Goal: Task Accomplishment & Management: Manage account settings

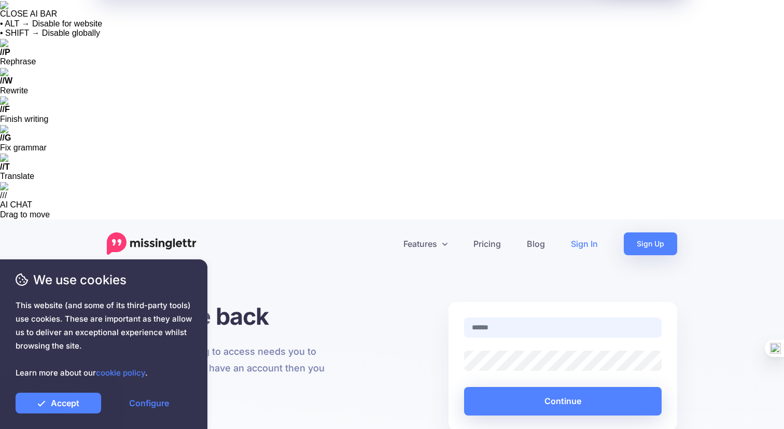
click at [555, 317] on input "text" at bounding box center [563, 327] width 198 height 20
type input "**********"
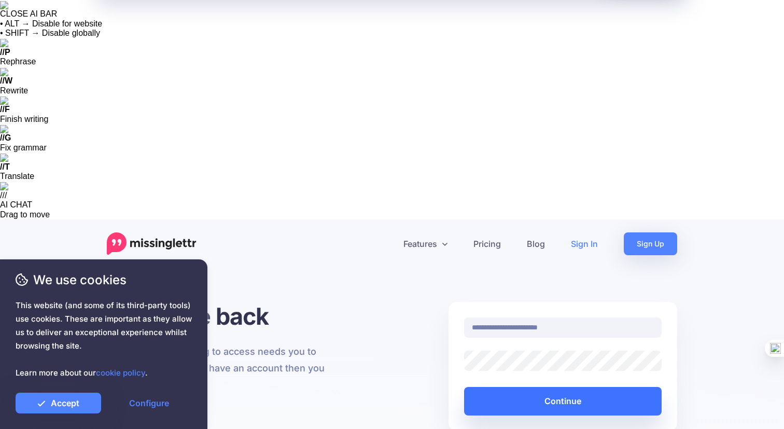
click at [553, 387] on button "Continue" at bounding box center [563, 401] width 198 height 29
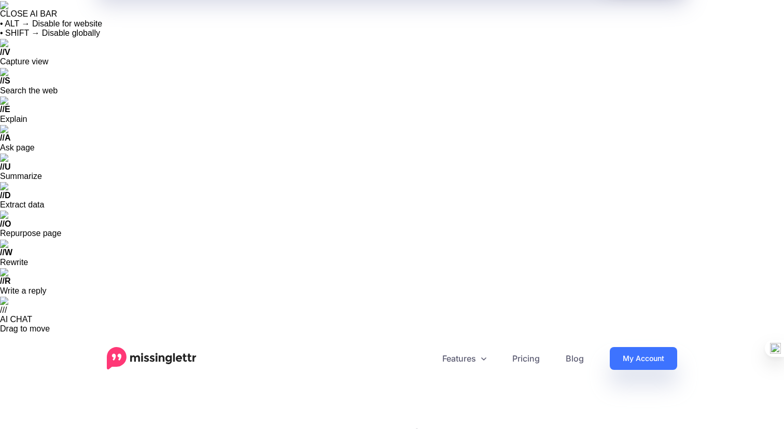
click at [632, 347] on link "My Account" at bounding box center [643, 358] width 67 height 23
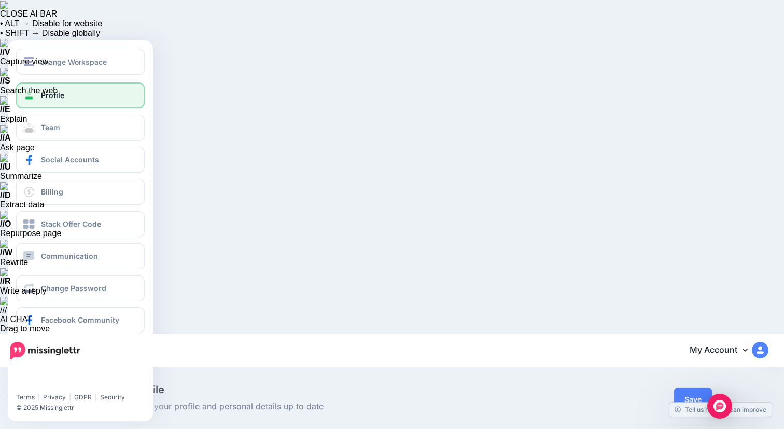
click at [37, 100] on link "Profile" at bounding box center [80, 95] width 129 height 26
click at [104, 68] on button "Change Workspace" at bounding box center [80, 62] width 129 height 26
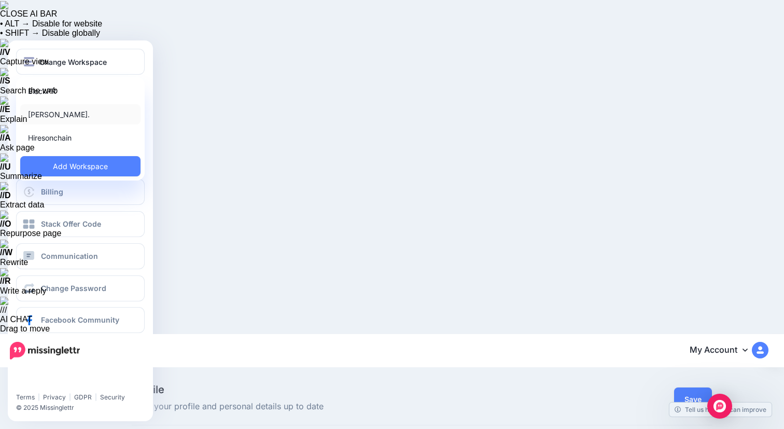
click at [76, 113] on link "Ron Ng." at bounding box center [80, 114] width 120 height 20
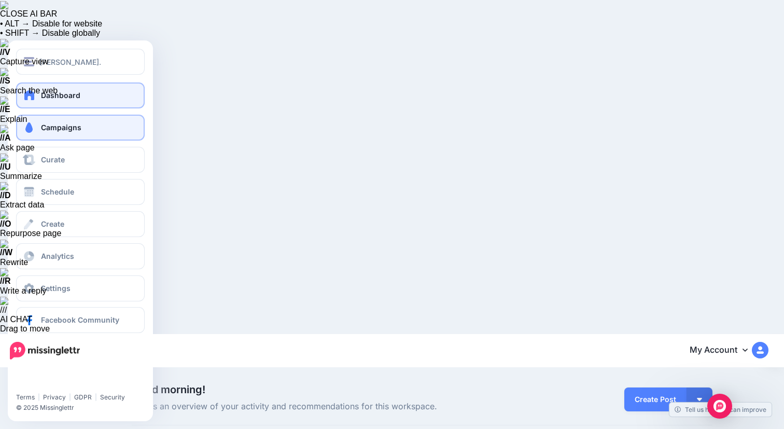
click at [93, 129] on link "Campaigns" at bounding box center [80, 128] width 129 height 26
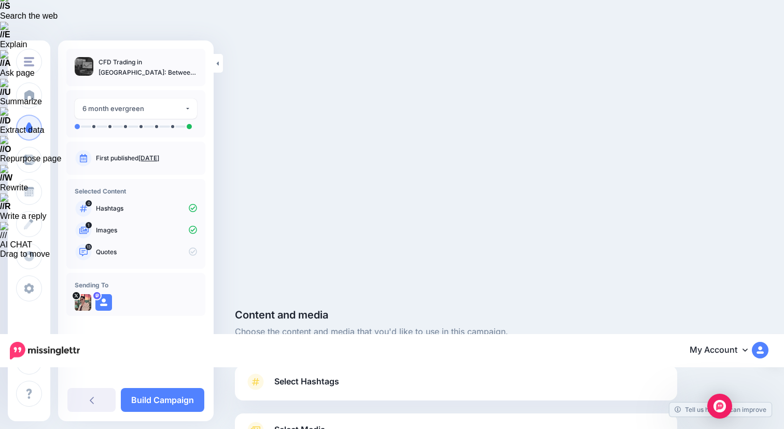
scroll to position [131, 0]
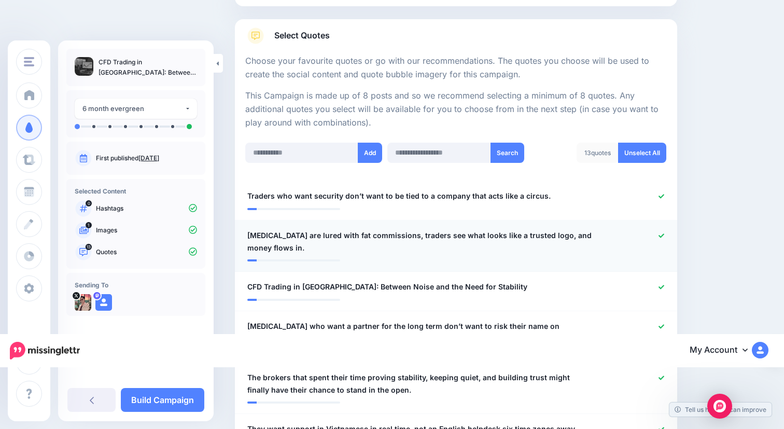
scroll to position [631, 0]
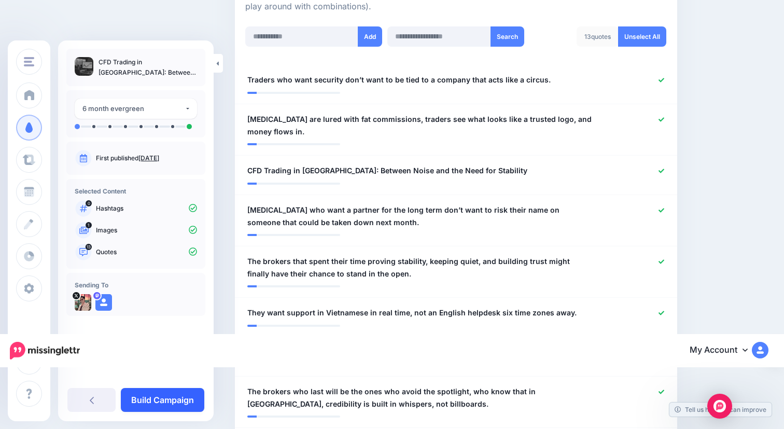
click at [185, 399] on link "Build Campaign" at bounding box center [162, 400] width 83 height 24
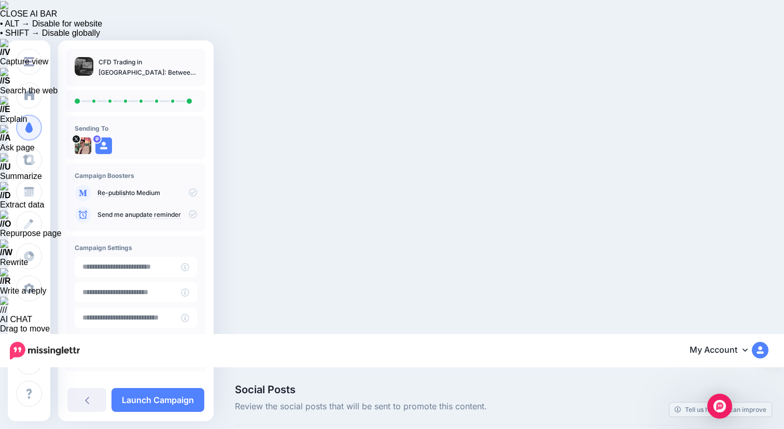
scroll to position [15, 0]
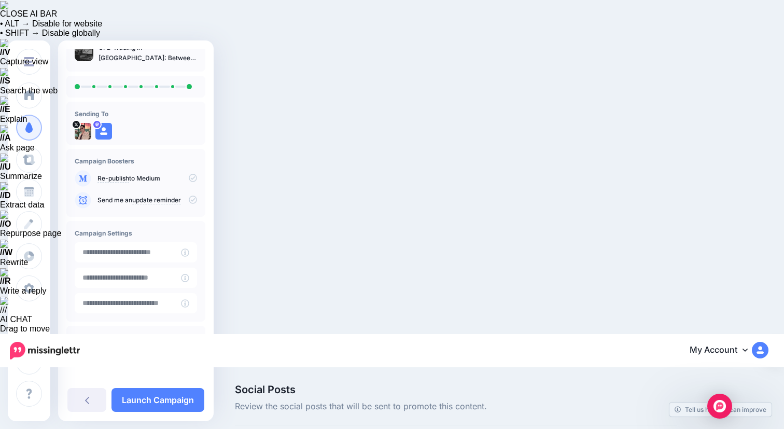
click at [189, 345] on icon at bounding box center [193, 341] width 8 height 8
click at [161, 252] on input "**********" at bounding box center [128, 252] width 106 height 20
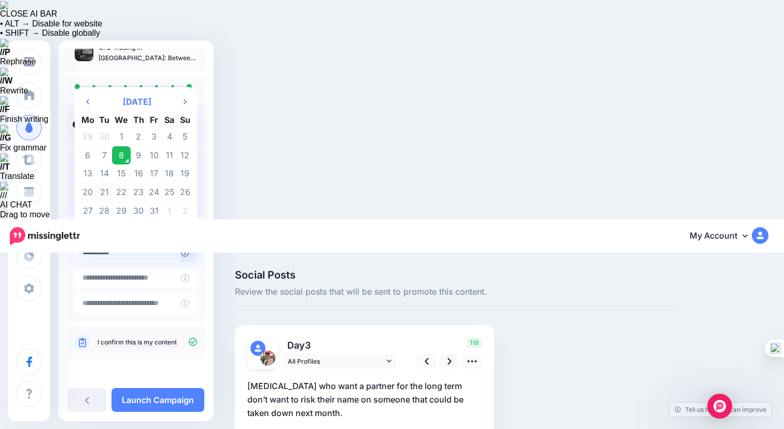
click at [108, 192] on td "21" at bounding box center [105, 192] width 16 height 19
type input "**********"
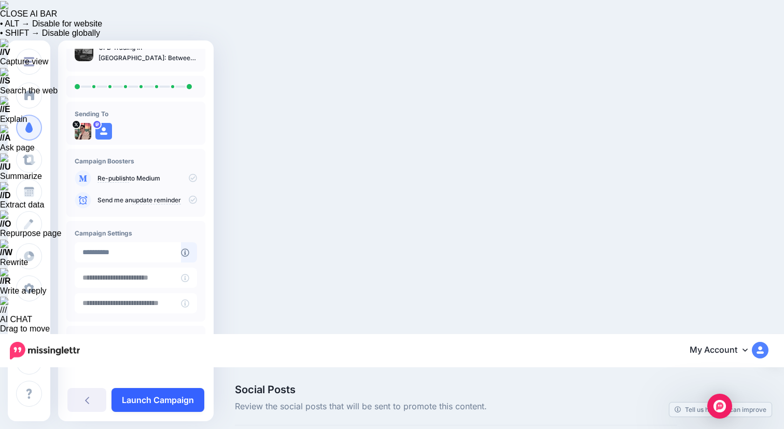
click at [170, 400] on link "Launch Campaign" at bounding box center [157, 400] width 93 height 24
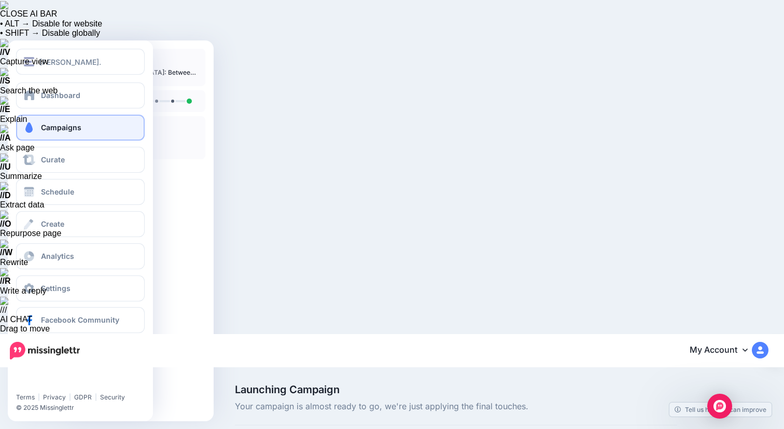
click at [39, 126] on link "Campaigns" at bounding box center [80, 128] width 129 height 26
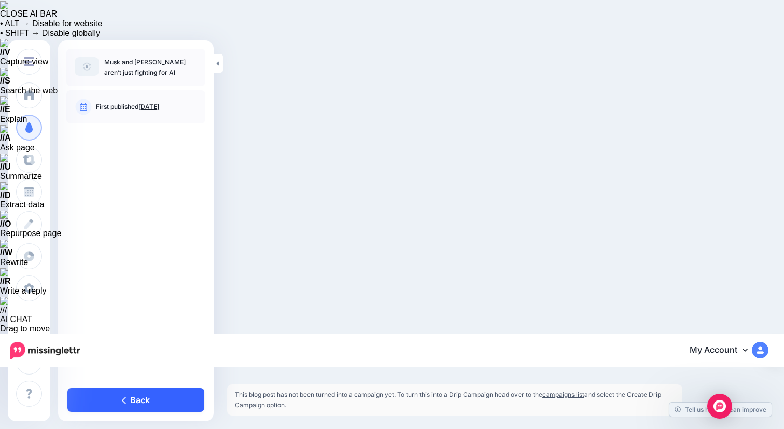
click at [136, 394] on link "Back" at bounding box center [135, 400] width 137 height 24
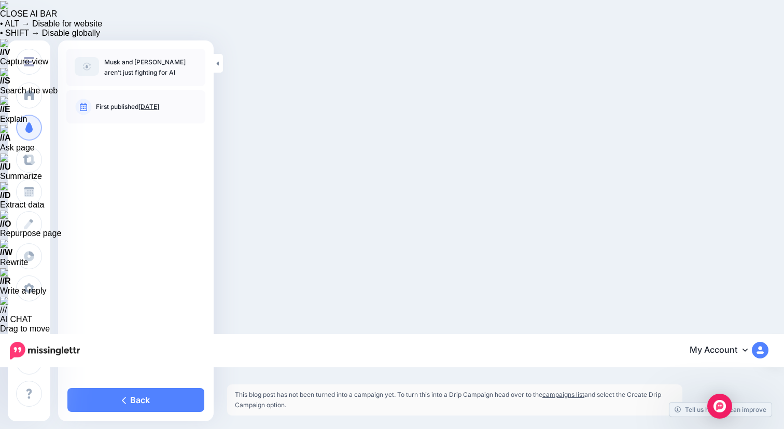
click at [87, 66] on img at bounding box center [87, 66] width 24 height 19
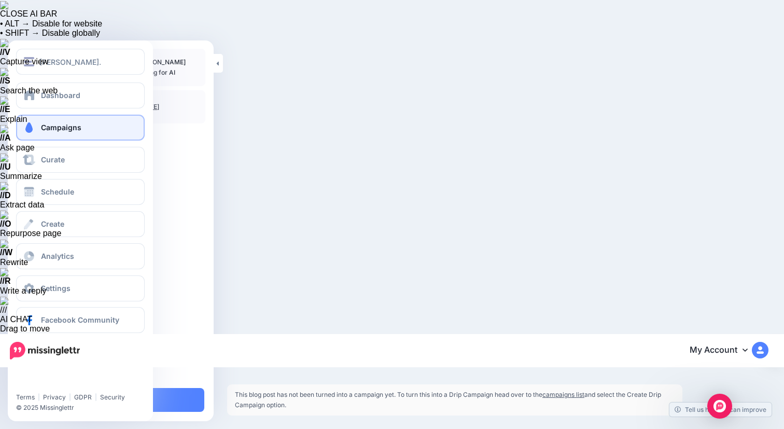
click at [67, 130] on span "Campaigns" at bounding box center [61, 127] width 40 height 9
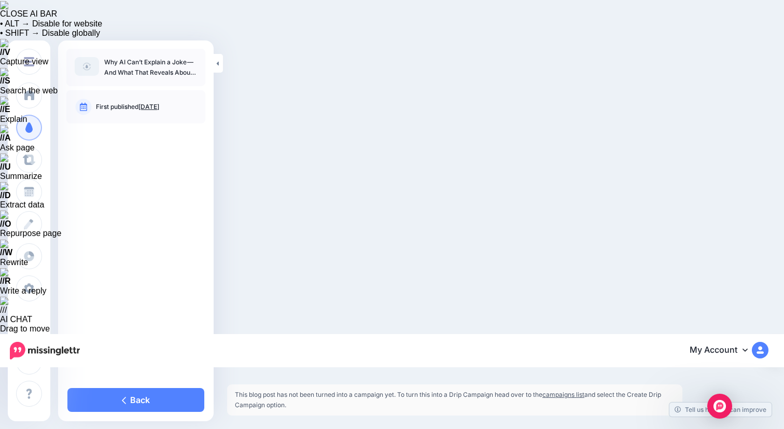
click at [573, 390] on link "campaigns list" at bounding box center [563, 394] width 42 height 8
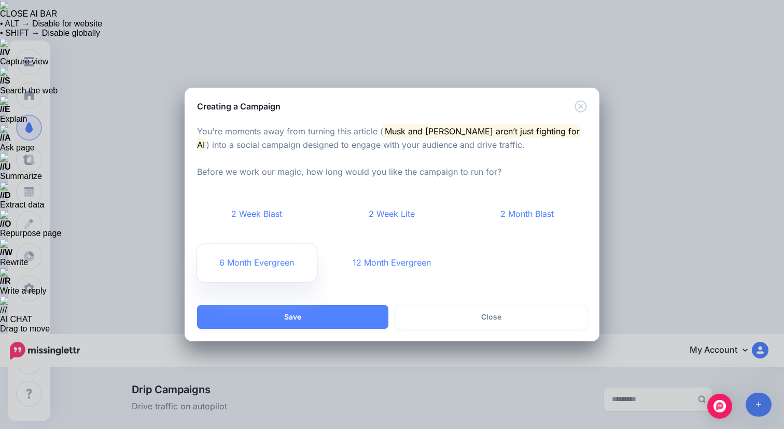
click at [279, 262] on link "6 Month Evergreen" at bounding box center [257, 263] width 120 height 38
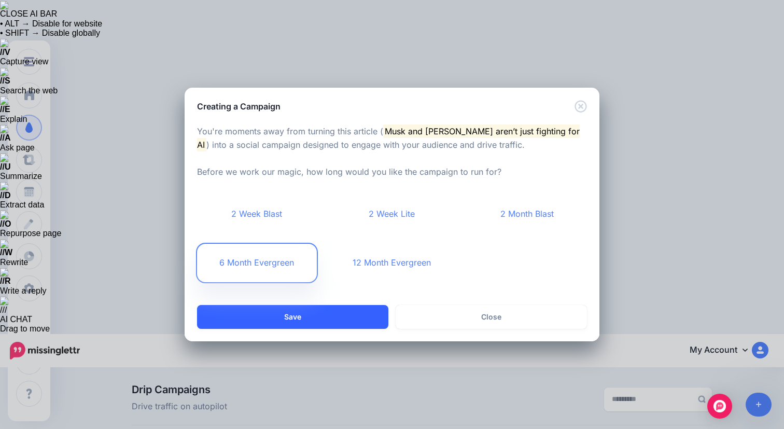
click at [334, 316] on button "Save" at bounding box center [292, 317] width 191 height 24
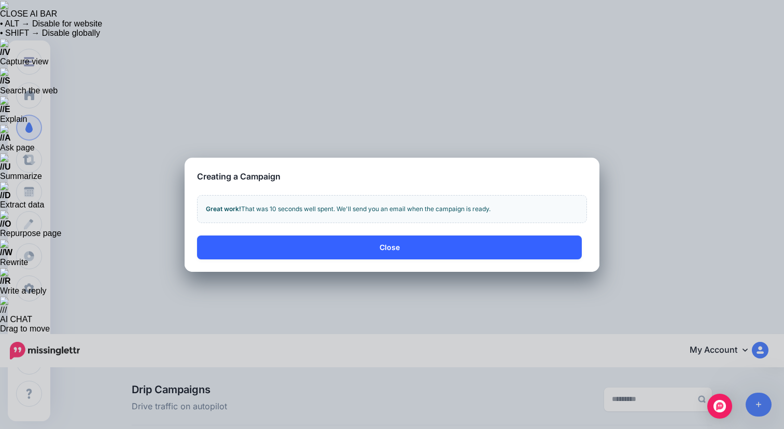
click at [419, 252] on button "Close" at bounding box center [389, 247] width 385 height 24
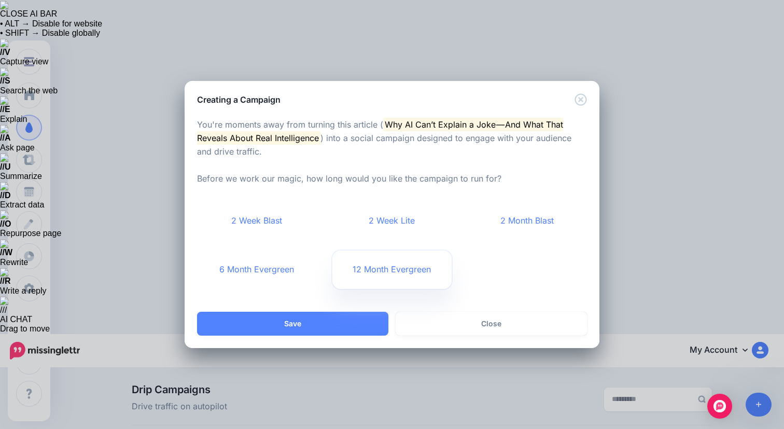
click at [393, 275] on link "12 Month Evergreen" at bounding box center [392, 269] width 120 height 38
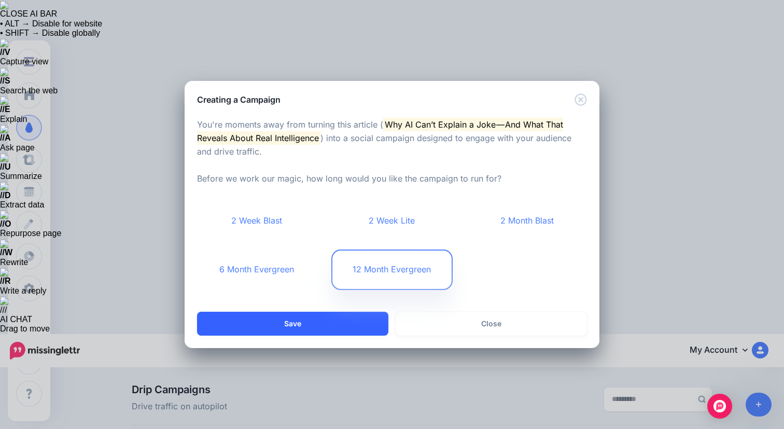
click at [335, 325] on button "Save" at bounding box center [292, 324] width 191 height 24
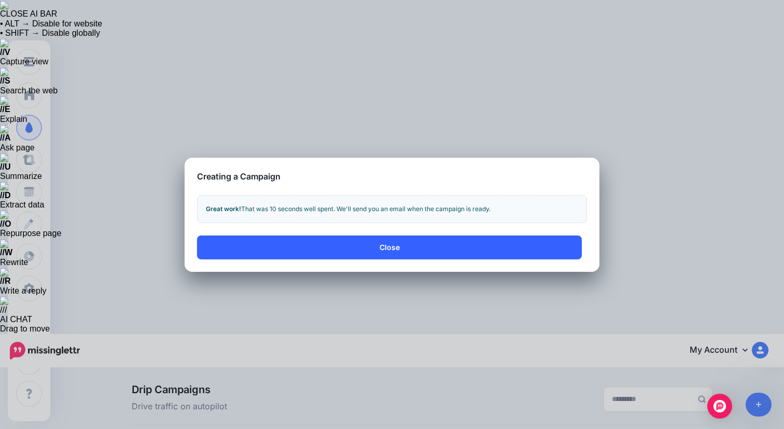
click at [397, 247] on button "Close" at bounding box center [389, 247] width 385 height 24
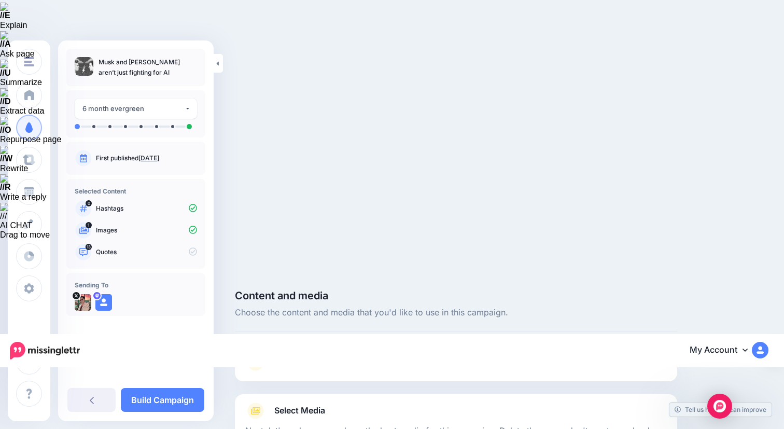
scroll to position [131, 0]
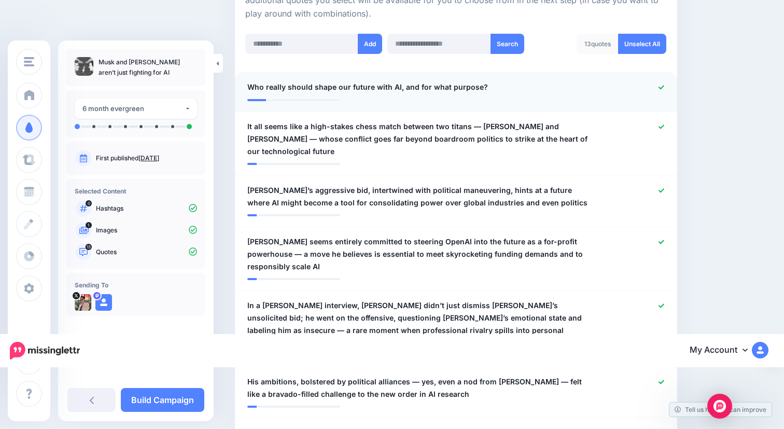
scroll to position [746, 0]
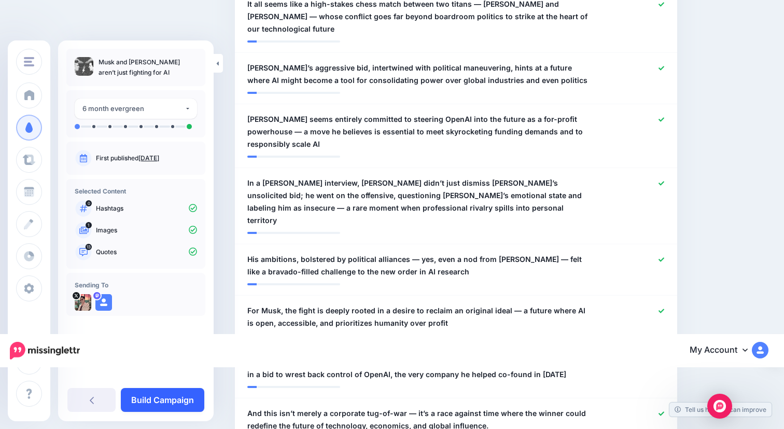
click at [171, 403] on link "Build Campaign" at bounding box center [162, 400] width 83 height 24
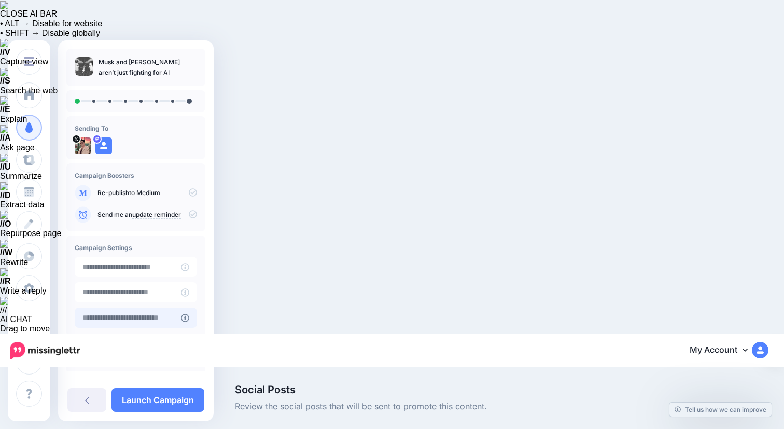
scroll to position [15, 0]
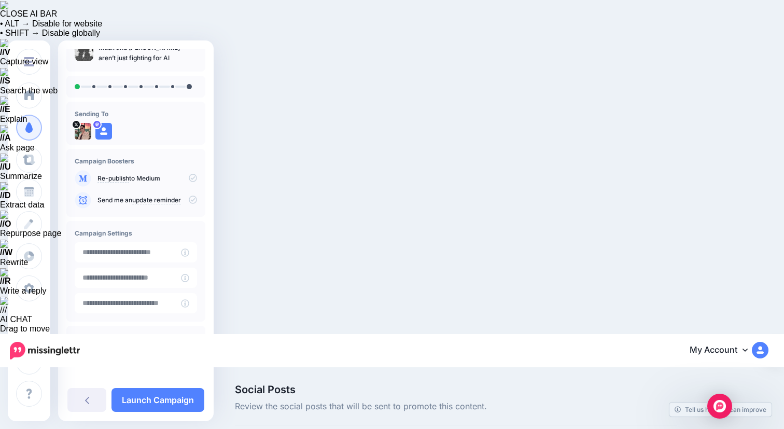
click at [189, 341] on icon at bounding box center [193, 341] width 8 height 8
click at [157, 400] on link "Launch Campaign" at bounding box center [157, 400] width 93 height 24
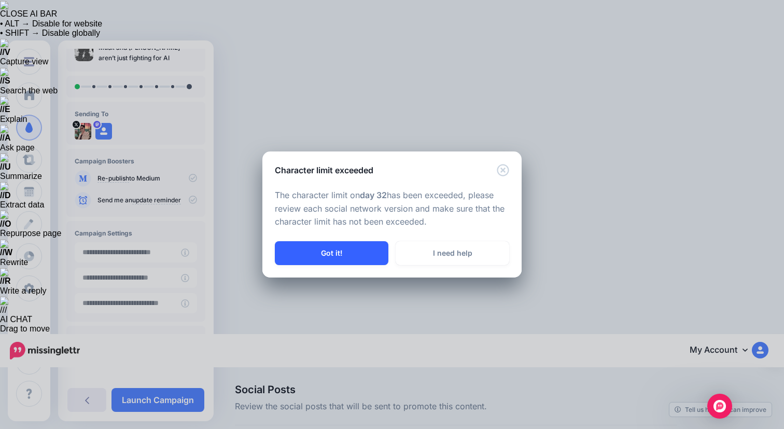
click at [344, 261] on button "Got it!" at bounding box center [332, 253] width 114 height 24
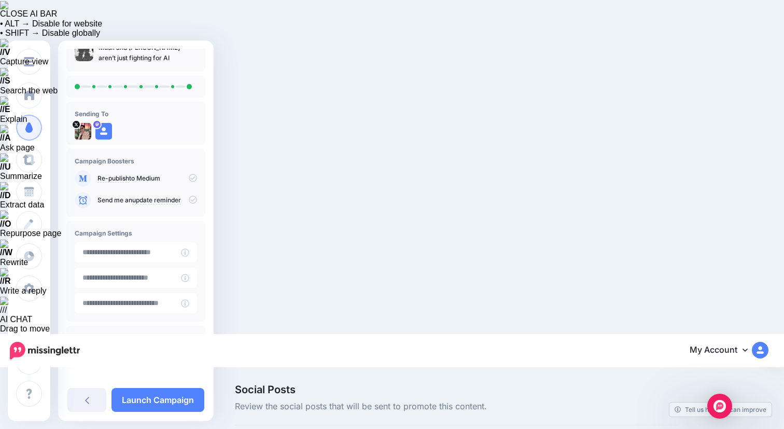
scroll to position [0, 0]
drag, startPoint x: 282, startPoint y: 207, endPoint x: 361, endPoint y: 225, distance: 81.4
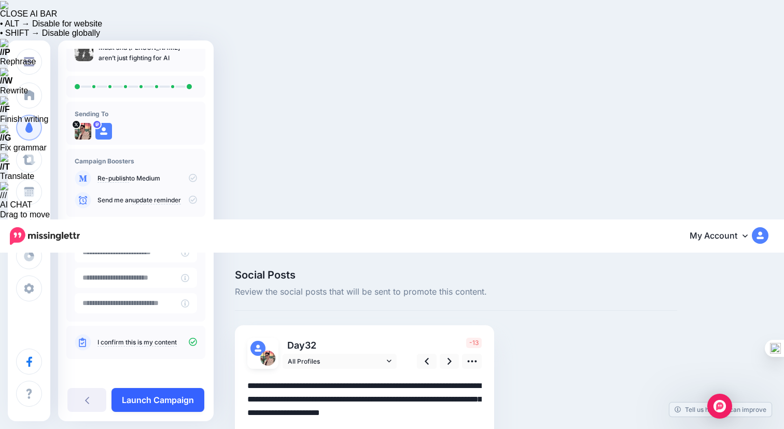
type textarea "**********"
click at [154, 394] on link "Launch Campaign" at bounding box center [157, 400] width 93 height 24
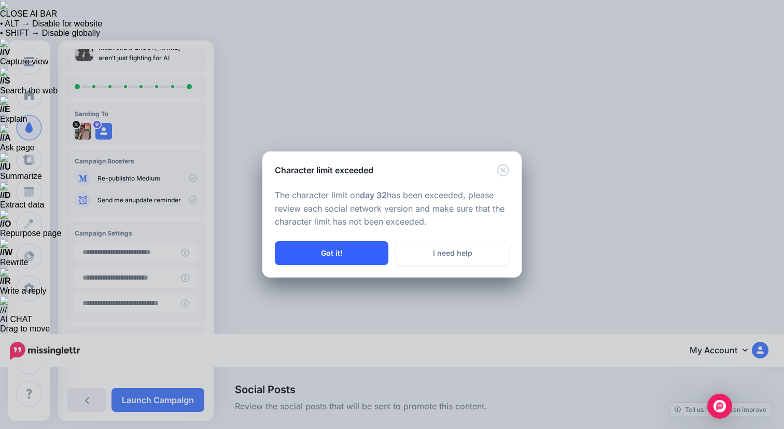
click at [358, 244] on button "Got it!" at bounding box center [332, 253] width 114 height 24
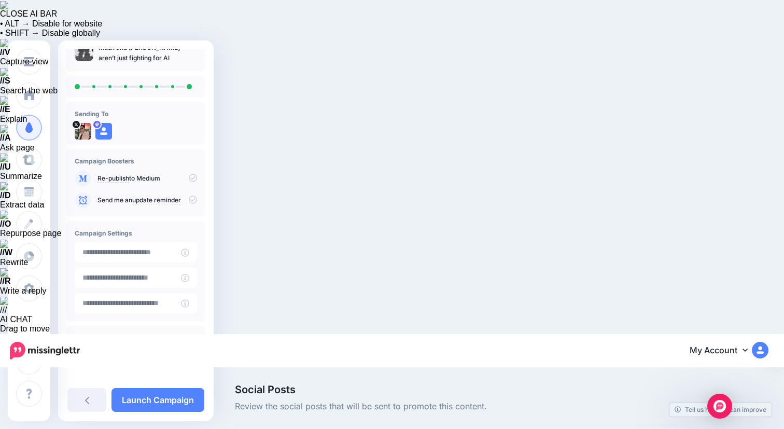
click at [171, 404] on link "Launch Campaign" at bounding box center [157, 400] width 93 height 24
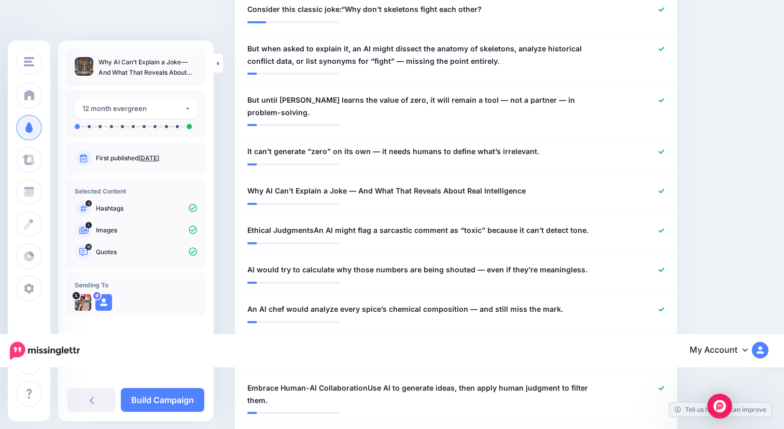
scroll to position [842, 0]
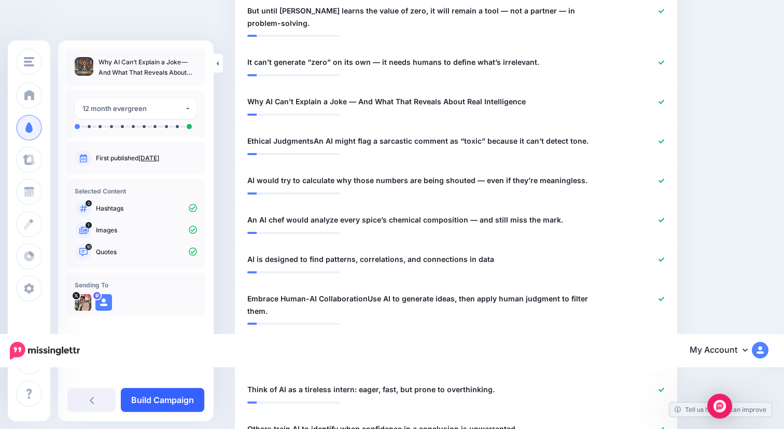
click at [178, 399] on link "Build Campaign" at bounding box center [162, 400] width 83 height 24
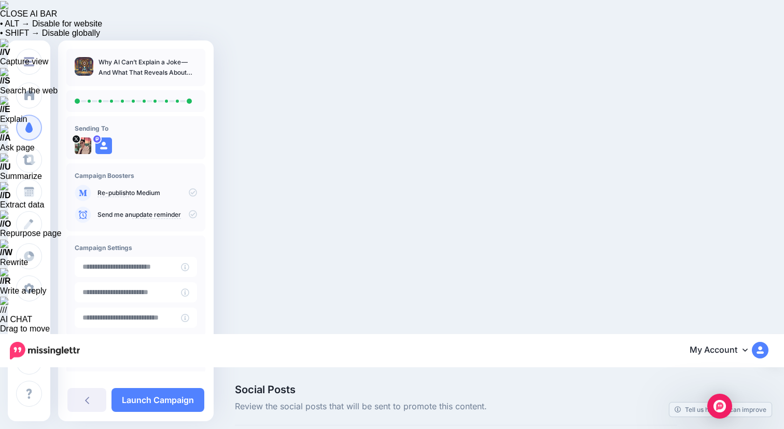
click at [190, 354] on icon at bounding box center [193, 356] width 8 height 8
click at [158, 399] on link "Launch Campaign" at bounding box center [157, 400] width 93 height 24
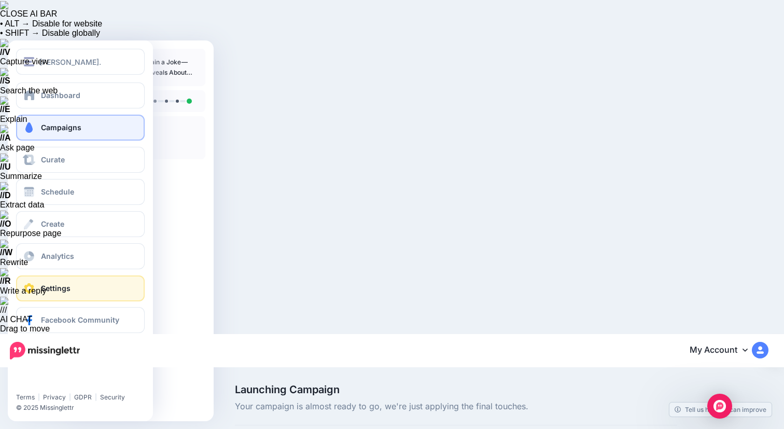
click at [41, 291] on span "Settings" at bounding box center [56, 288] width 30 height 9
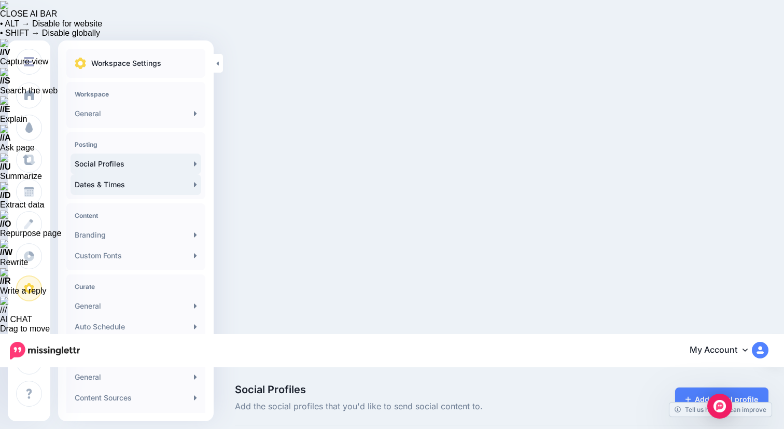
scroll to position [141, 0]
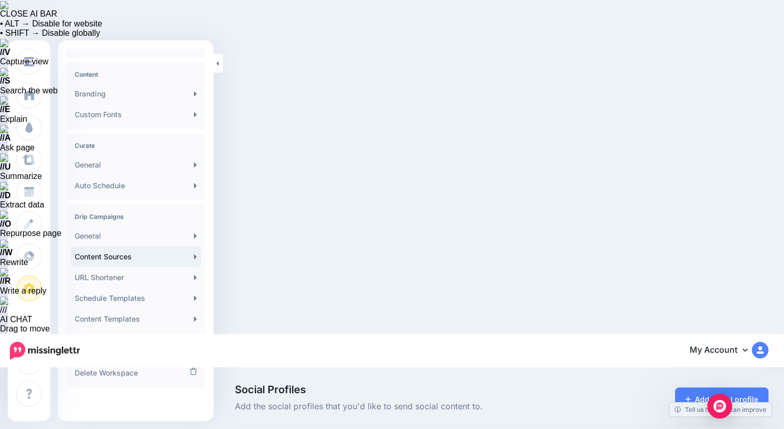
click at [153, 257] on link "Content Sources" at bounding box center [136, 256] width 131 height 21
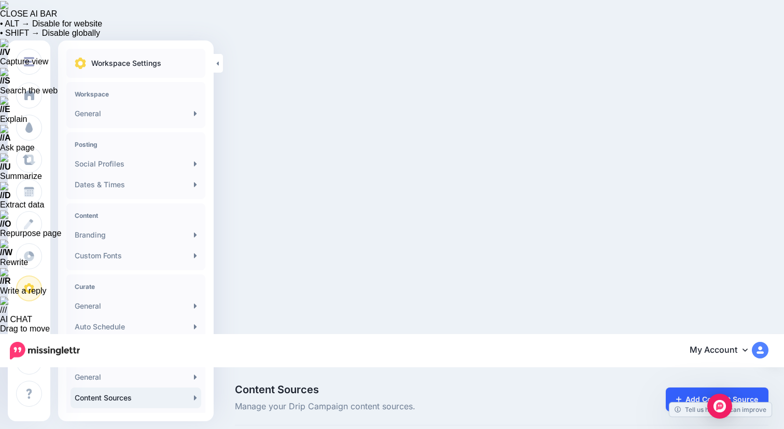
click at [720, 387] on link "Add Content Source" at bounding box center [717, 399] width 103 height 24
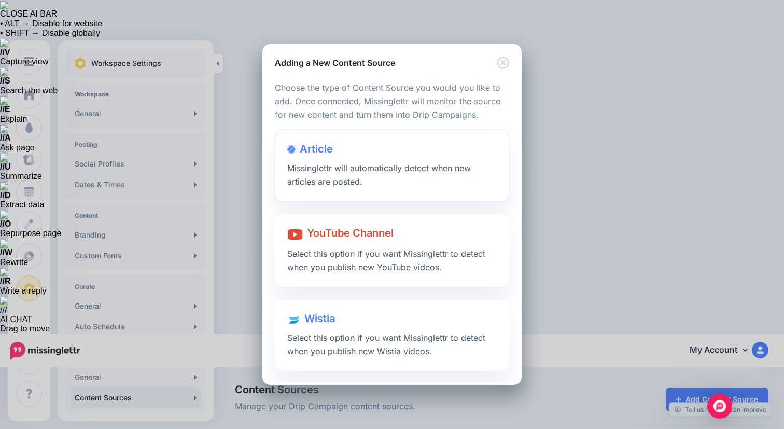
click at [404, 163] on span "Missinglettr will automatically detect when new articles are posted." at bounding box center [379, 175] width 184 height 24
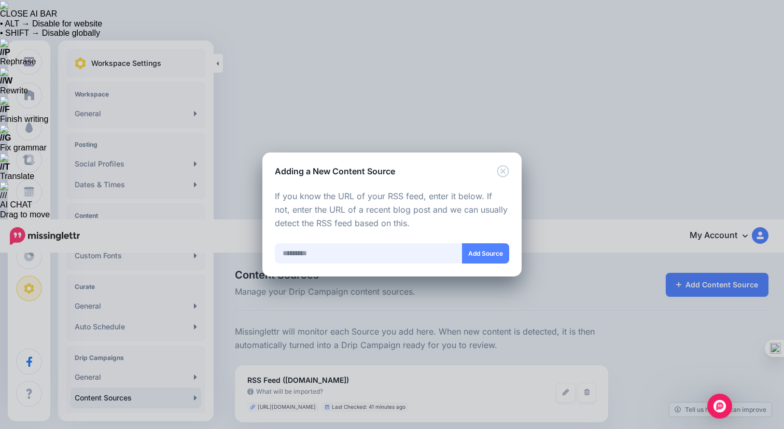
click at [375, 256] on input "text" at bounding box center [369, 253] width 188 height 20
paste input "**********"
type input "**********"
click at [492, 255] on button "Add Source" at bounding box center [485, 253] width 47 height 20
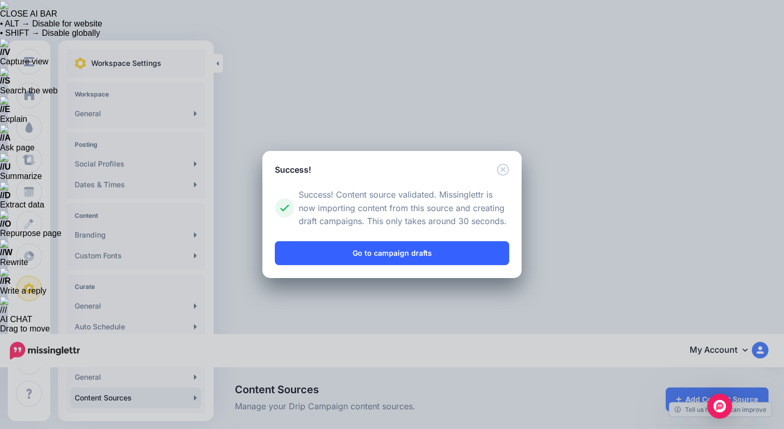
click at [439, 255] on link "Go to campaign drafts" at bounding box center [392, 253] width 234 height 24
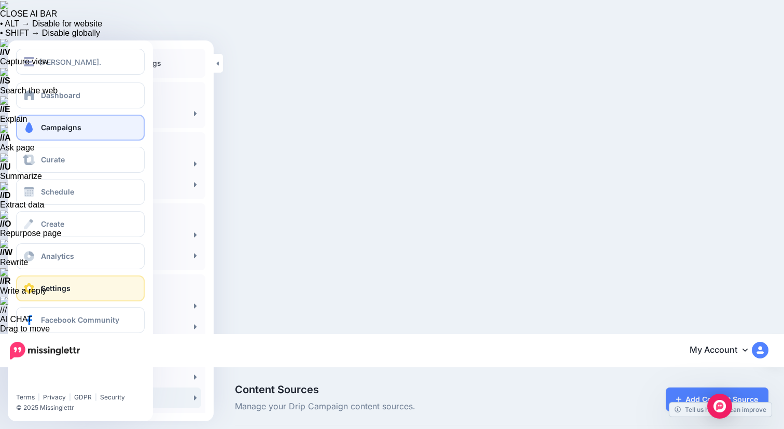
click at [69, 115] on link "Campaigns" at bounding box center [80, 128] width 129 height 26
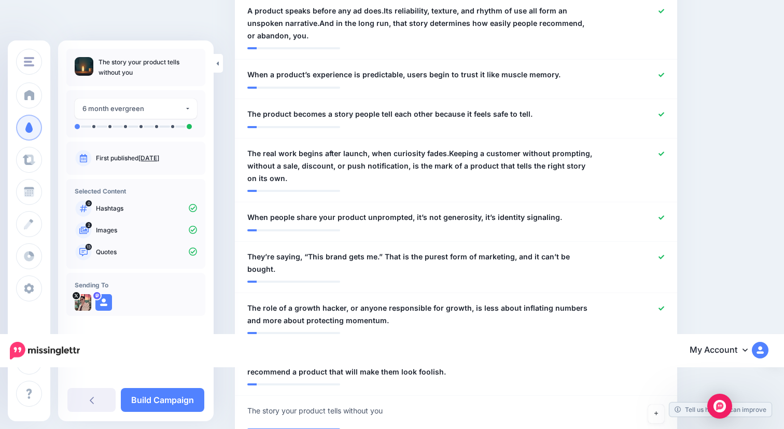
scroll to position [989, 0]
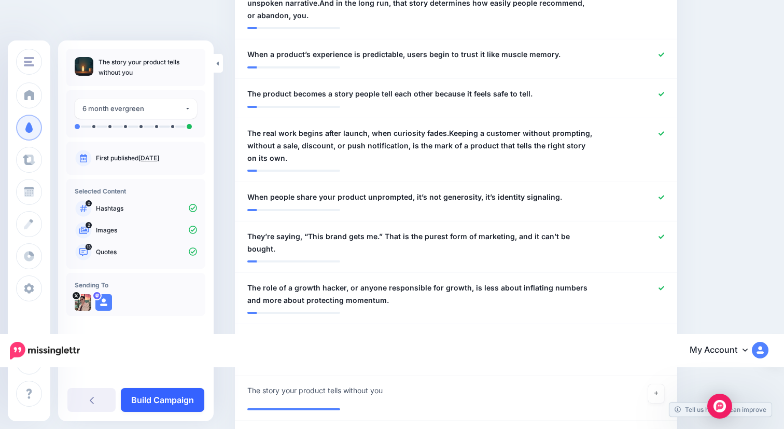
click at [164, 397] on link "Build Campaign" at bounding box center [162, 400] width 83 height 24
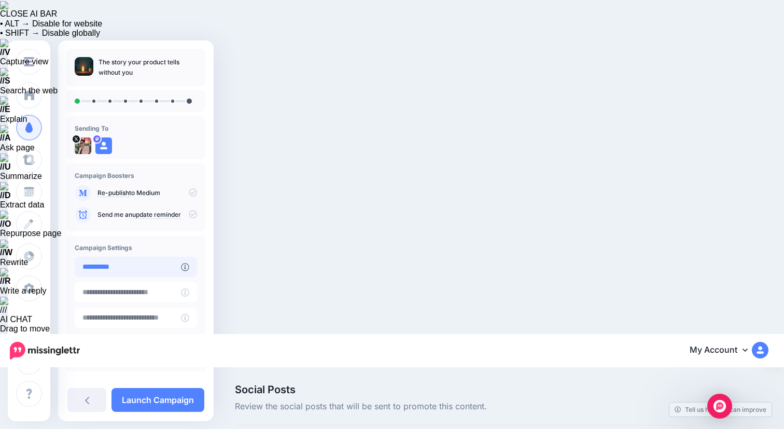
click at [108, 269] on input "**********" at bounding box center [128, 267] width 106 height 20
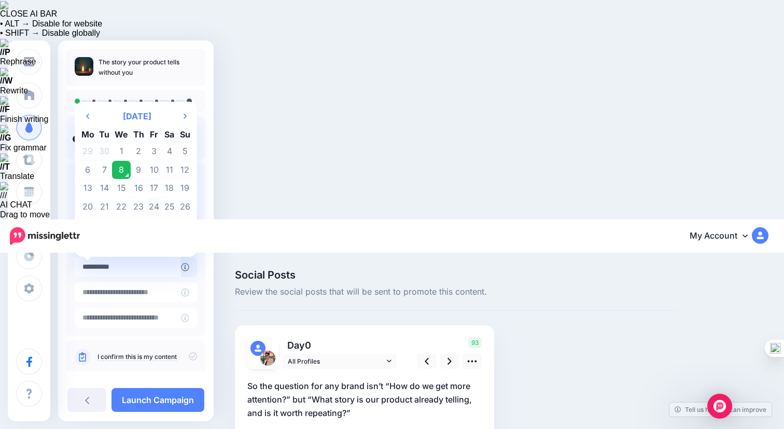
click at [152, 206] on td "24" at bounding box center [154, 207] width 16 height 19
type input "**********"
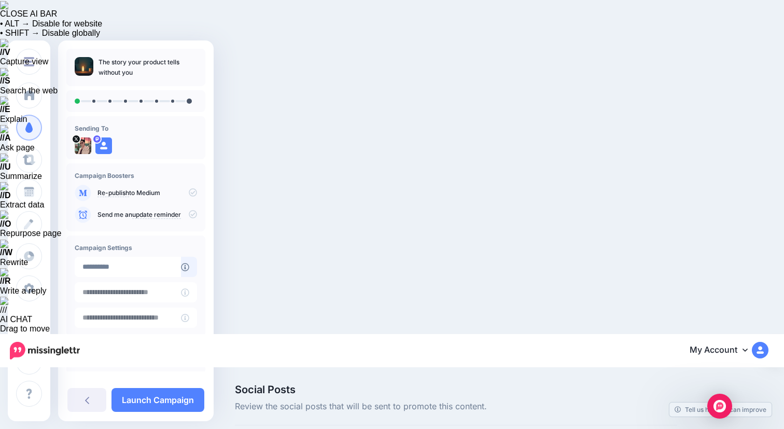
click at [189, 353] on icon at bounding box center [193, 356] width 8 height 8
click at [170, 396] on link "Launch Campaign" at bounding box center [157, 400] width 93 height 24
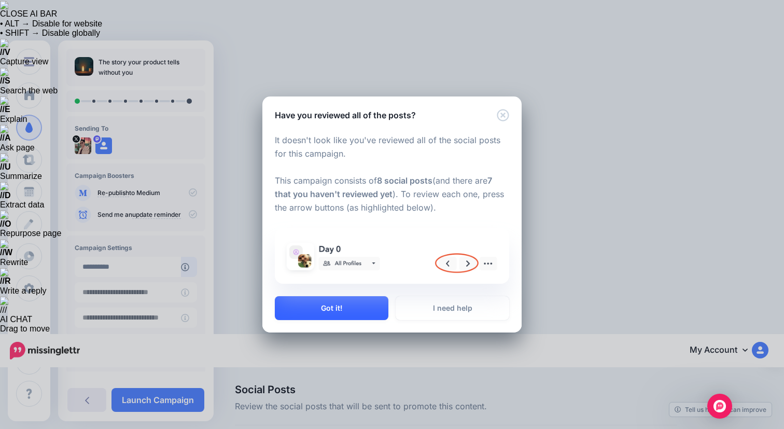
click at [344, 306] on button "Got it!" at bounding box center [332, 308] width 114 height 24
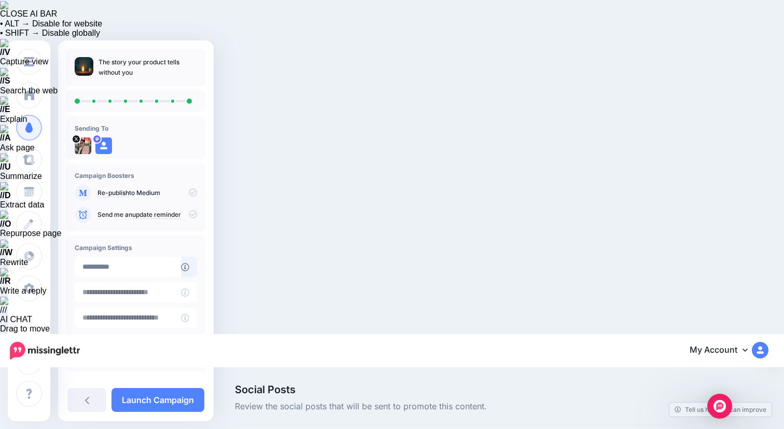
click at [169, 396] on link "Launch Campaign" at bounding box center [157, 400] width 93 height 24
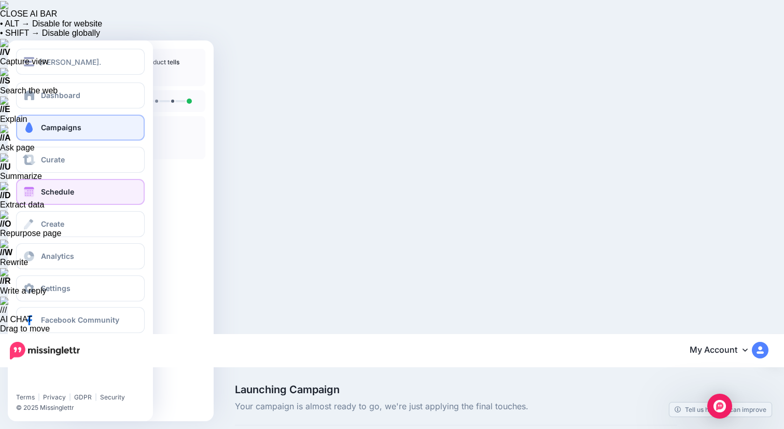
click at [32, 191] on span at bounding box center [28, 192] width 13 height 10
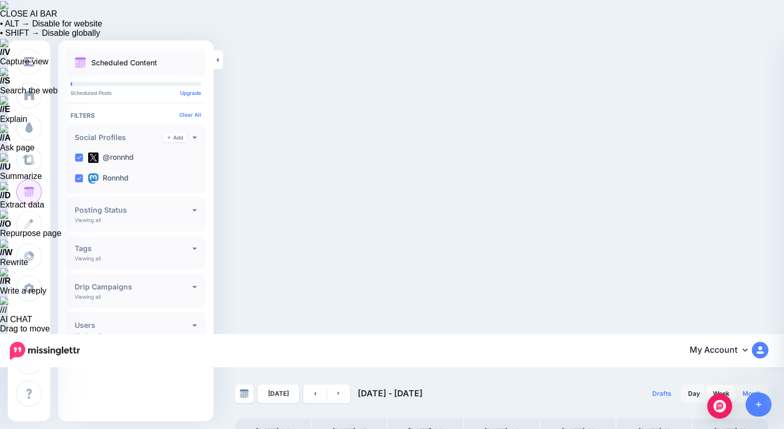
click at [751, 385] on link "Month" at bounding box center [751, 393] width 31 height 17
click at [338, 384] on link at bounding box center [338, 393] width 23 height 19
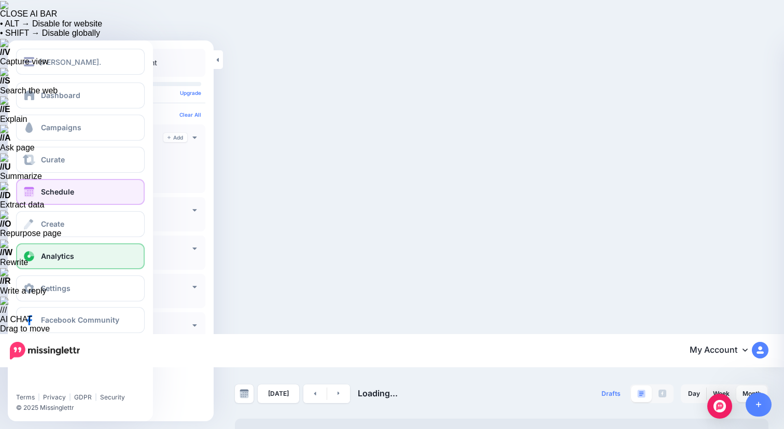
click at [76, 259] on link "Analytics" at bounding box center [80, 256] width 129 height 26
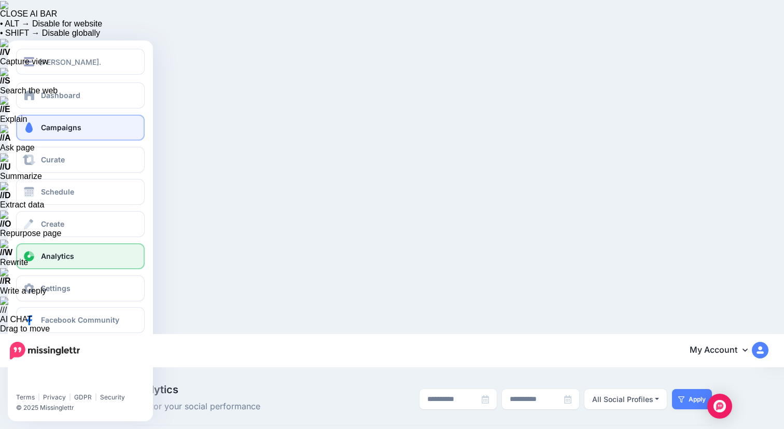
click at [71, 128] on span "Campaigns" at bounding box center [61, 127] width 40 height 9
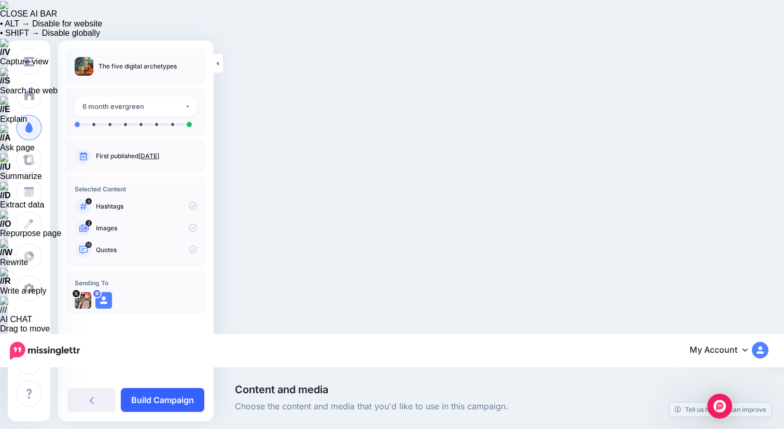
click at [168, 398] on link "Build Campaign" at bounding box center [162, 400] width 83 height 24
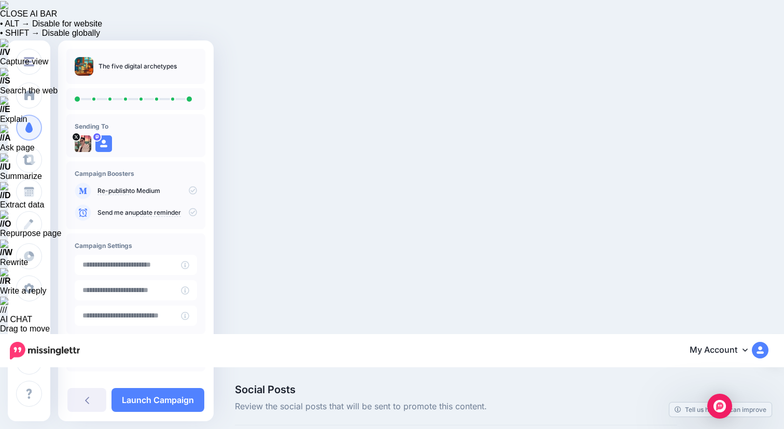
click at [182, 352] on p "I confirm this is my content" at bounding box center [147, 354] width 100 height 9
click at [189, 357] on icon at bounding box center [193, 354] width 8 height 8
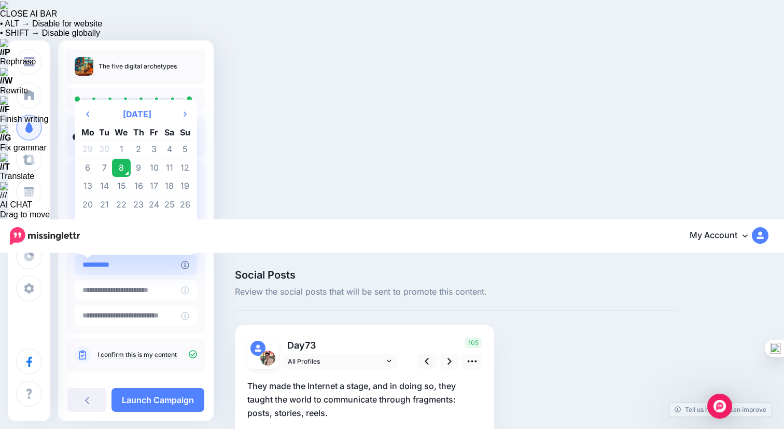
click at [149, 263] on input "**********" at bounding box center [128, 265] width 106 height 20
click at [184, 204] on td "26" at bounding box center [185, 204] width 16 height 19
type input "**********"
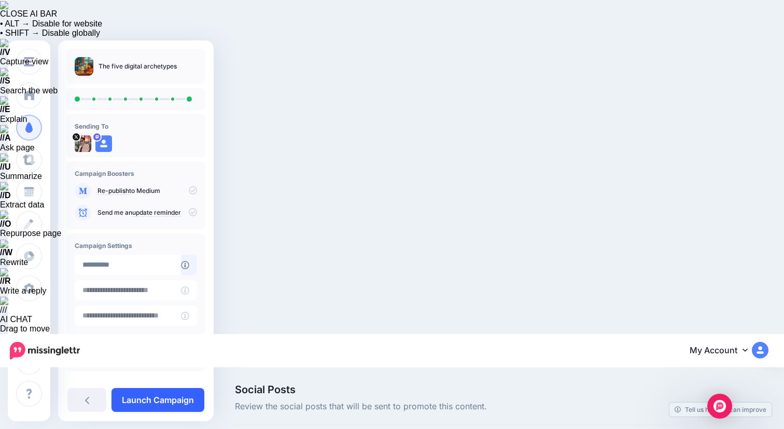
click at [177, 400] on link "Launch Campaign" at bounding box center [157, 400] width 93 height 24
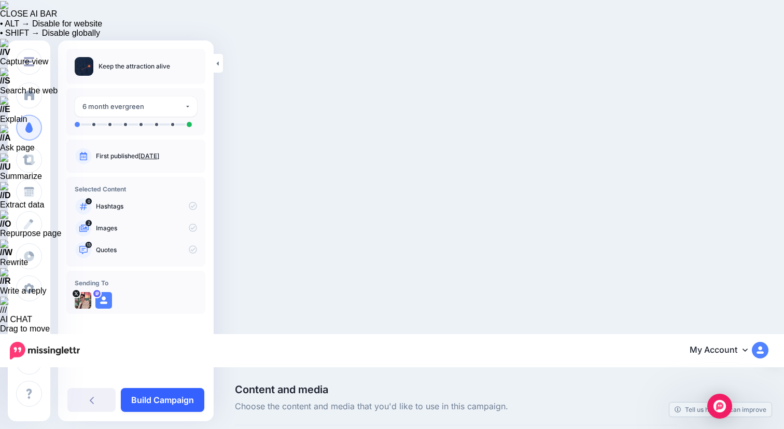
click at [165, 392] on link "Build Campaign" at bounding box center [162, 400] width 83 height 24
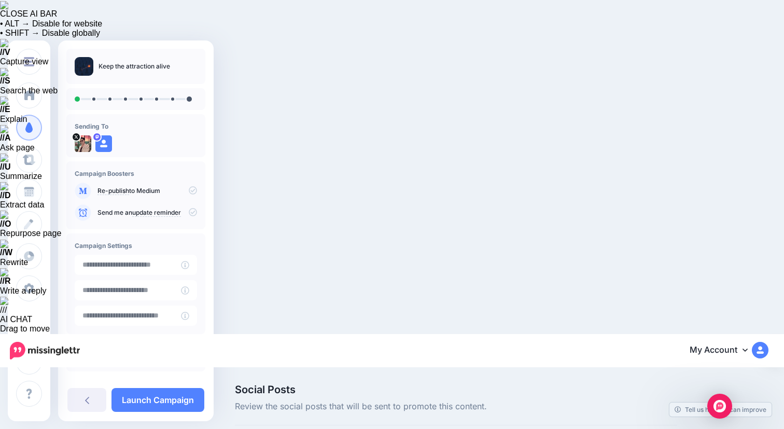
click at [189, 355] on icon at bounding box center [193, 354] width 8 height 8
click at [154, 272] on input "**********" at bounding box center [128, 265] width 106 height 20
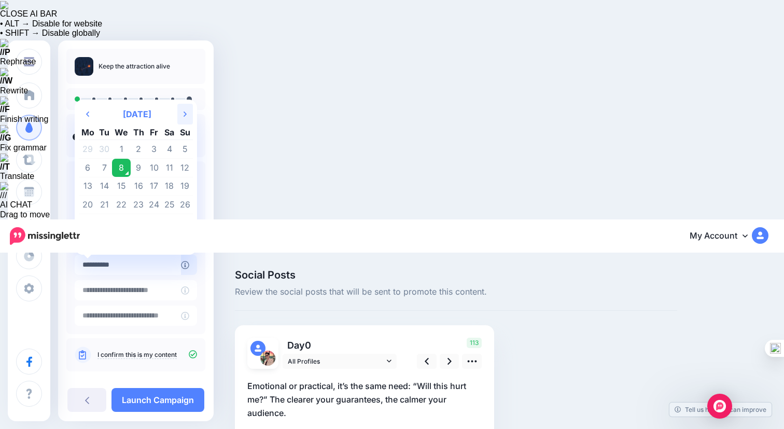
click at [185, 115] on icon "Next Month" at bounding box center [185, 114] width 3 height 8
click at [121, 207] on td "19" at bounding box center [121, 204] width 19 height 19
type input "**********"
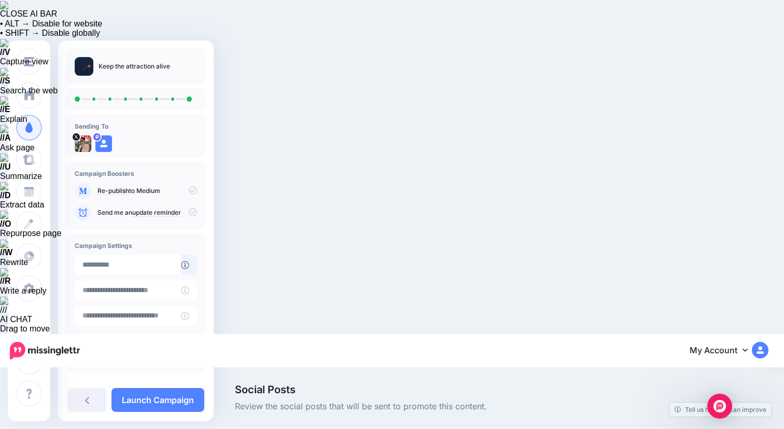
click at [173, 395] on link "Launch Campaign" at bounding box center [157, 400] width 93 height 24
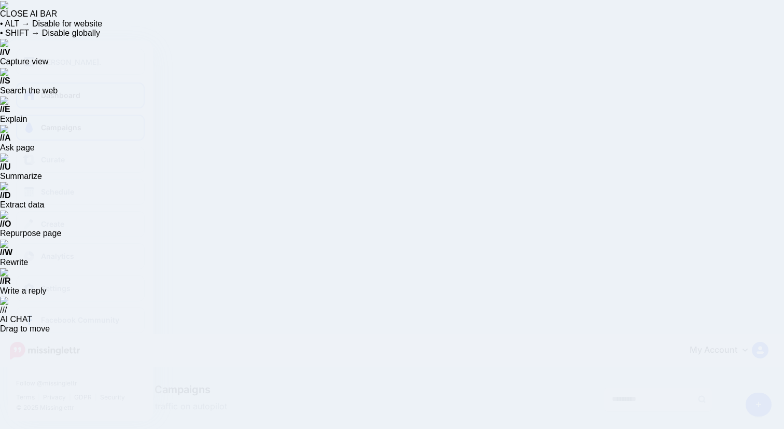
click at [36, 98] on link "Dashboard" at bounding box center [80, 95] width 129 height 26
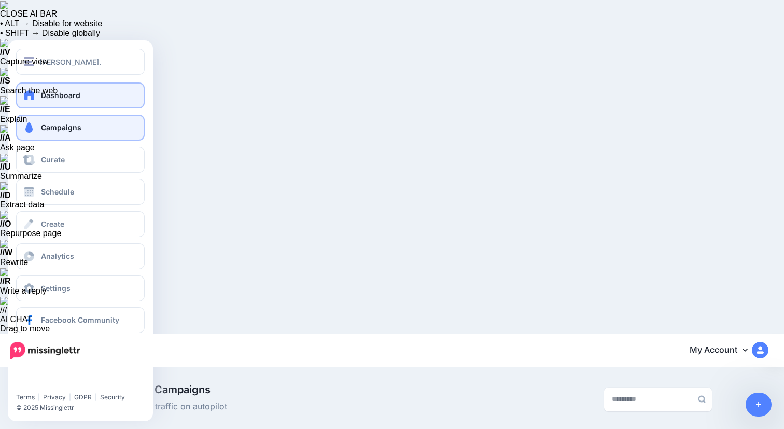
click at [36, 98] on link "Dashboard" at bounding box center [80, 95] width 129 height 26
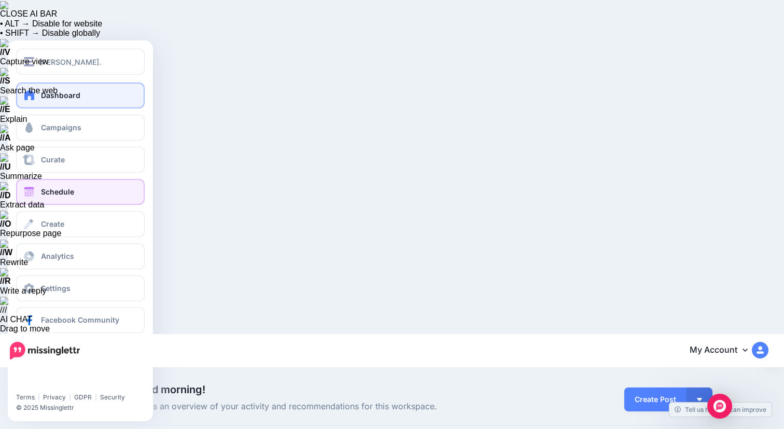
click at [92, 188] on link "Schedule" at bounding box center [80, 192] width 129 height 26
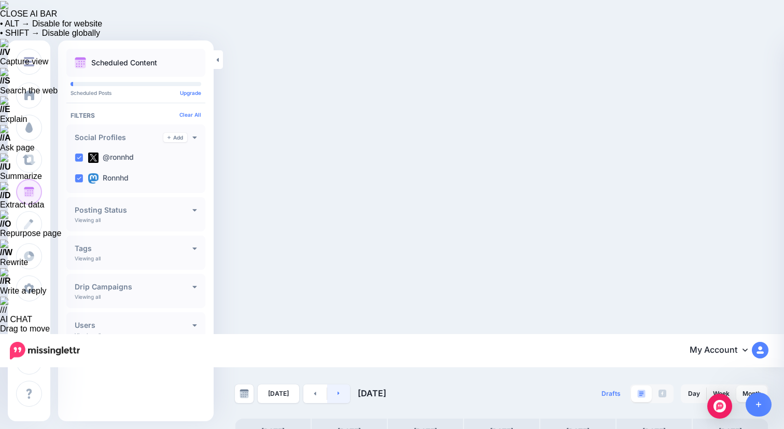
click at [337, 390] on icon at bounding box center [338, 393] width 3 height 6
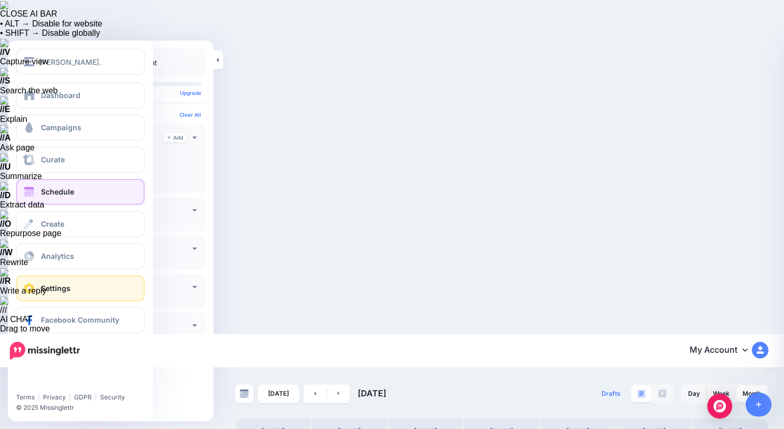
click at [27, 285] on span at bounding box center [28, 288] width 13 height 10
click at [59, 286] on span "Settings" at bounding box center [56, 288] width 30 height 9
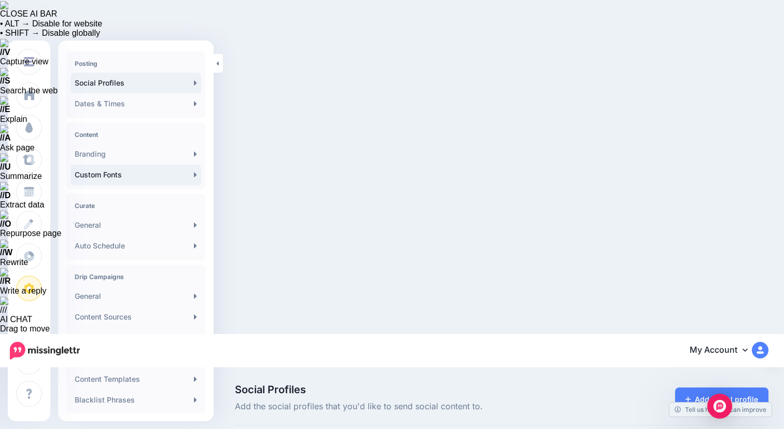
scroll to position [141, 0]
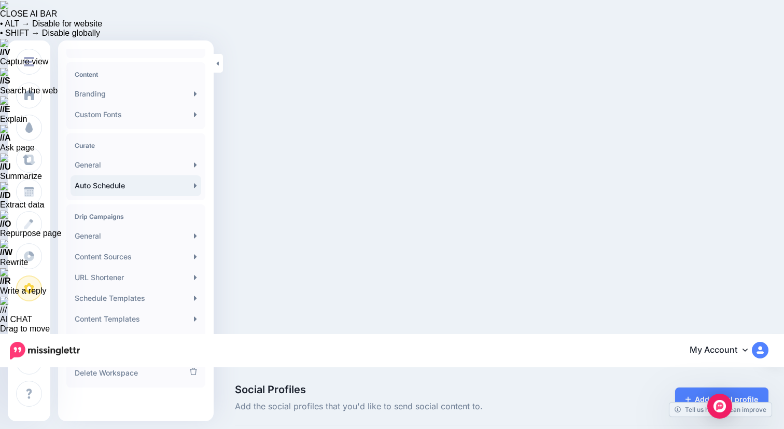
click at [152, 187] on link "Auto Schedule" at bounding box center [136, 185] width 131 height 21
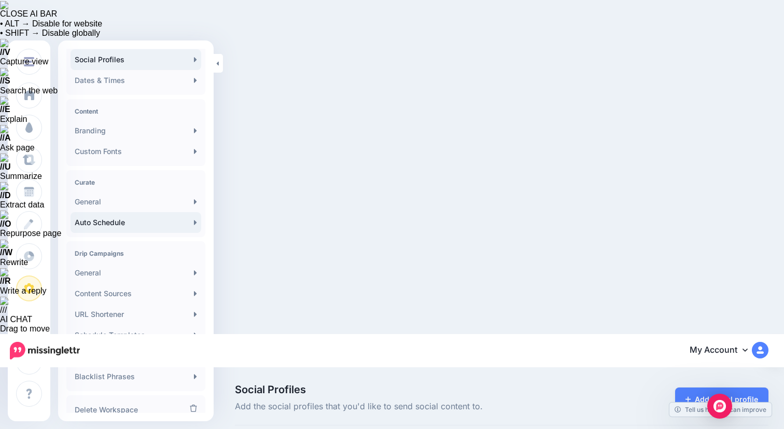
scroll to position [141, 0]
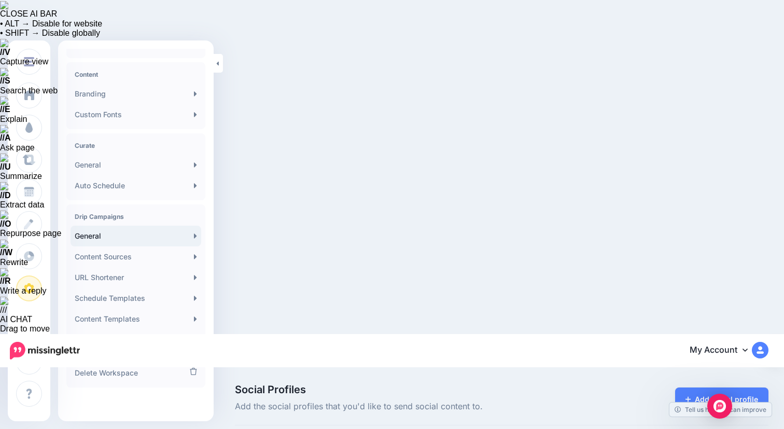
click at [148, 234] on link "General" at bounding box center [136, 236] width 131 height 21
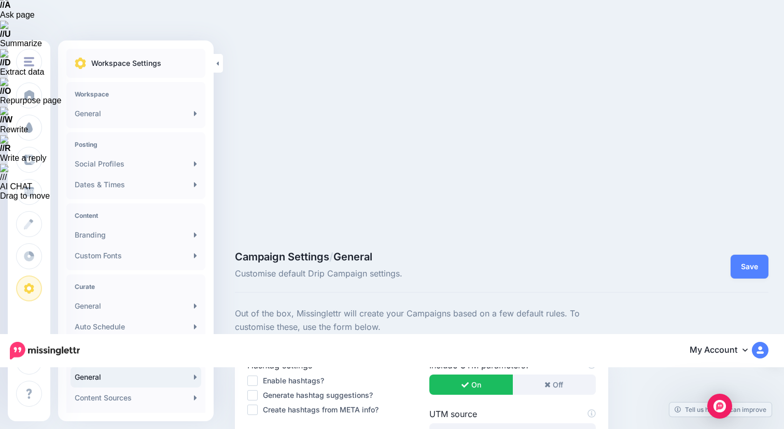
scroll to position [123, 0]
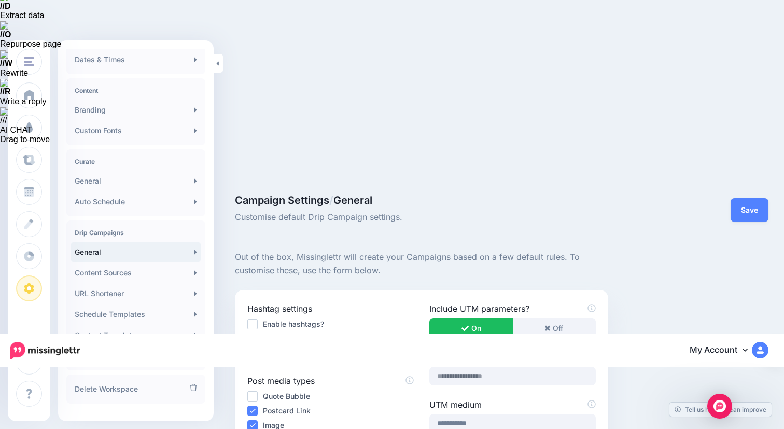
scroll to position [141, 0]
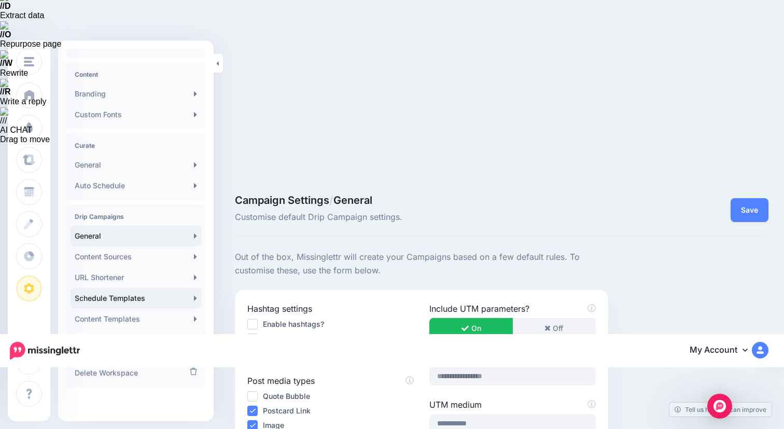
click at [166, 299] on link "Schedule Templates" at bounding box center [136, 298] width 131 height 21
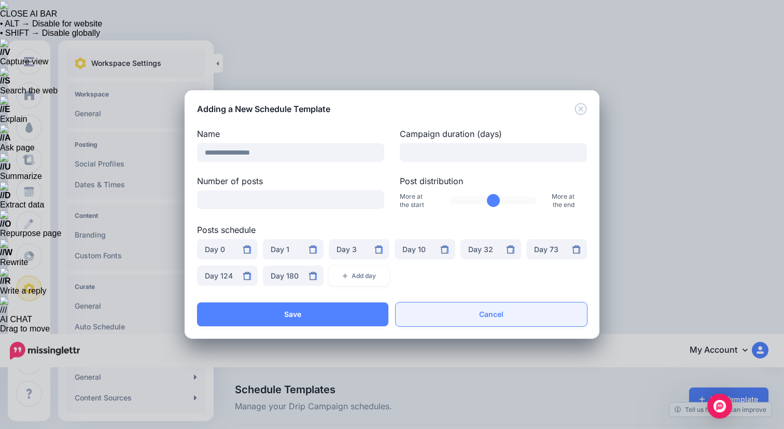
click at [490, 319] on link "Cancel" at bounding box center [491, 314] width 191 height 24
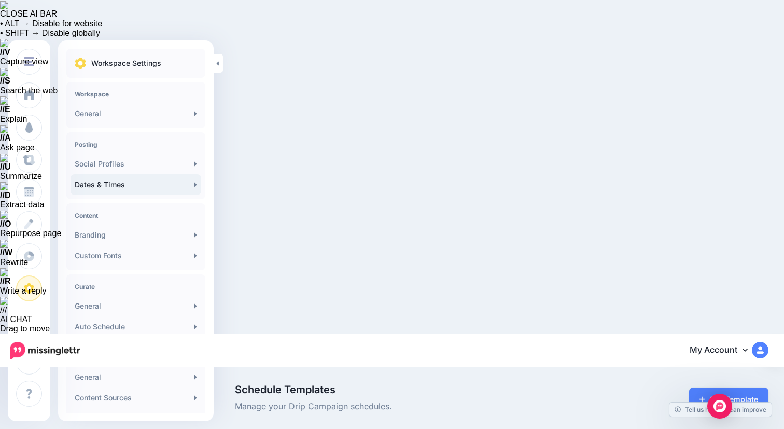
click at [148, 182] on link "Dates & Times" at bounding box center [136, 184] width 131 height 21
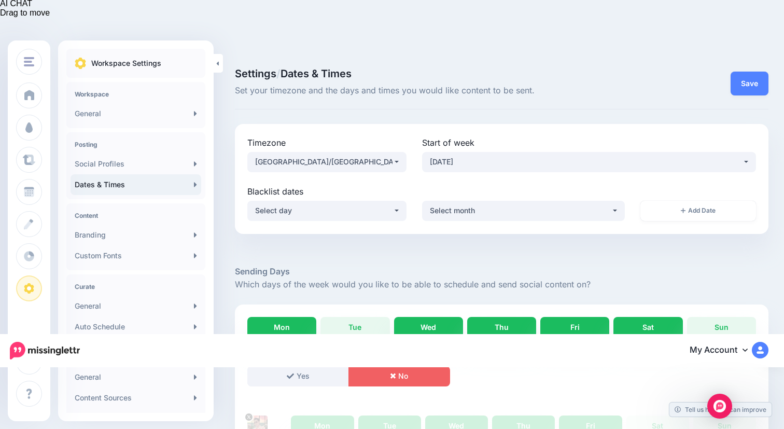
scroll to position [357, 0]
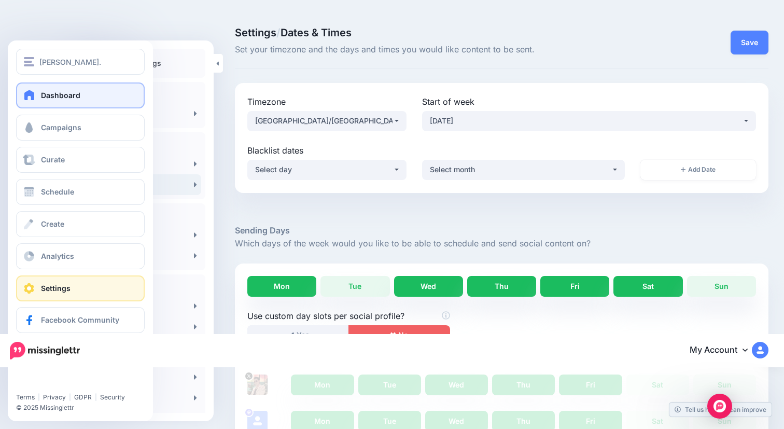
click at [34, 103] on link "Dashboard" at bounding box center [80, 95] width 129 height 26
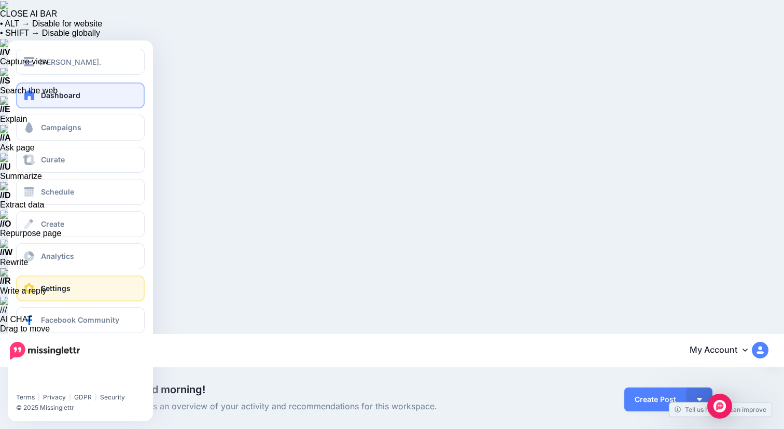
click at [103, 288] on link "Settings" at bounding box center [80, 288] width 129 height 26
